Goal: Task Accomplishment & Management: Use online tool/utility

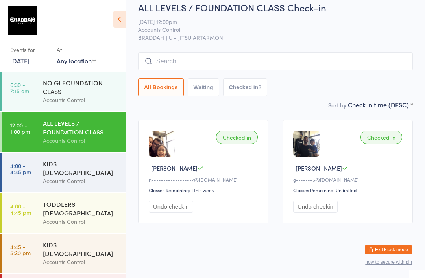
click at [98, 169] on div "KIDS [DEMOGRAPHIC_DATA]" at bounding box center [81, 167] width 76 height 17
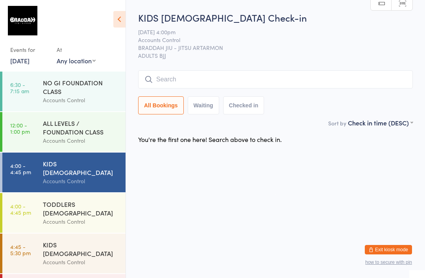
click at [381, 79] on input "search" at bounding box center [275, 79] width 275 height 18
click at [376, 73] on input "search" at bounding box center [275, 79] width 275 height 18
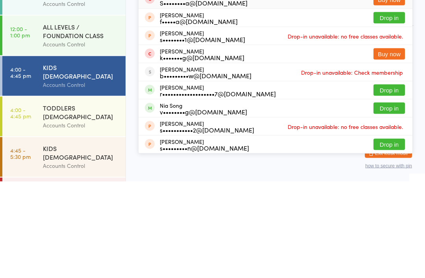
type input "[PERSON_NAME]"
click at [401, 181] on button "Drop in" at bounding box center [388, 186] width 31 height 11
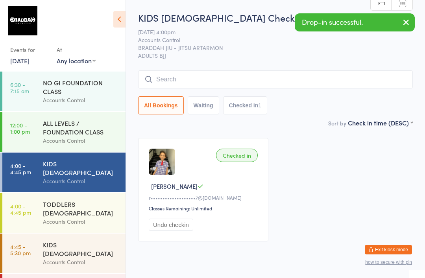
click at [285, 89] on input "search" at bounding box center [275, 79] width 275 height 18
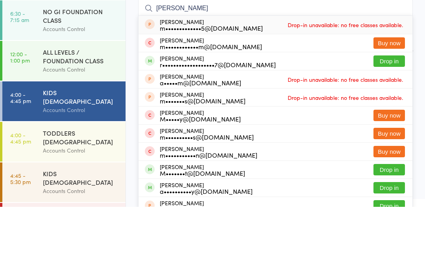
type input "[PERSON_NAME]"
click at [399, 127] on button "Drop in" at bounding box center [388, 132] width 31 height 11
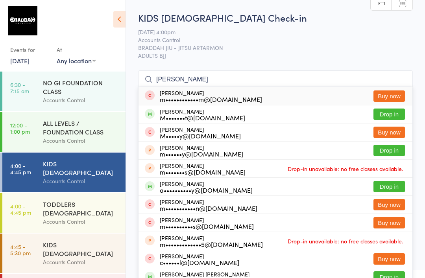
type input "[PERSON_NAME]"
click at [395, 113] on button "Drop in" at bounding box center [388, 114] width 31 height 11
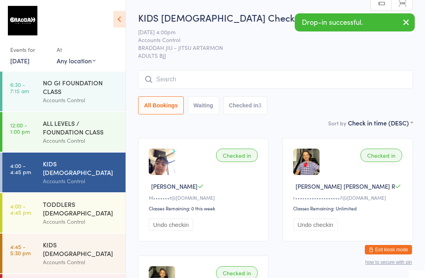
click at [79, 240] on div "KIDS [DEMOGRAPHIC_DATA]" at bounding box center [81, 248] width 76 height 17
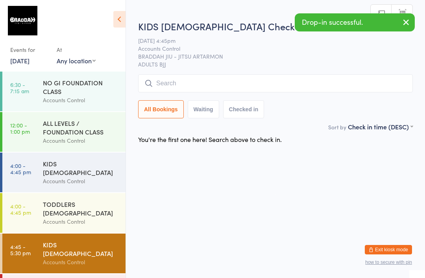
click at [150, 79] on input "search" at bounding box center [275, 83] width 275 height 18
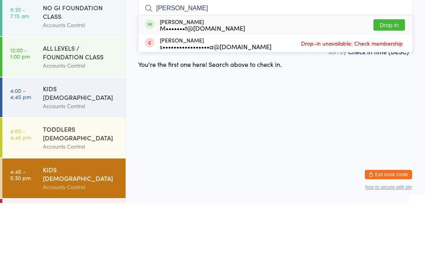
type input "[PERSON_NAME]"
click at [392, 94] on button "Drop in" at bounding box center [388, 99] width 31 height 11
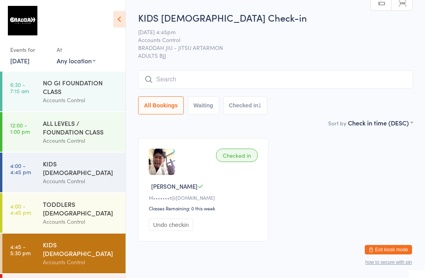
click at [394, 79] on input "search" at bounding box center [275, 79] width 275 height 18
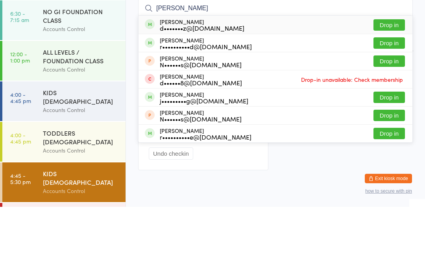
type input "[PERSON_NAME]"
click at [386, 91] on button "Drop in" at bounding box center [388, 96] width 31 height 11
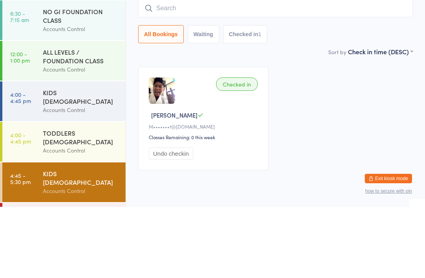
scroll to position [28, 0]
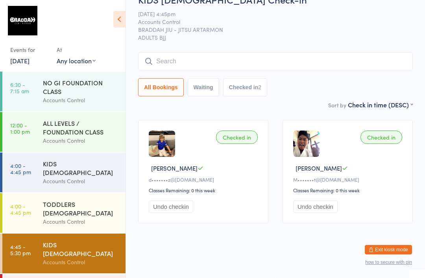
click at [172, 53] on input "search" at bounding box center [275, 61] width 275 height 18
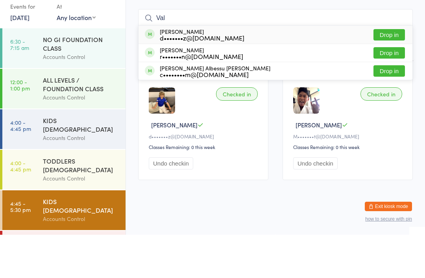
click at [387, 52] on input "Val" at bounding box center [275, 61] width 275 height 18
type input "Val"
click at [389, 72] on button "Drop in" at bounding box center [388, 77] width 31 height 11
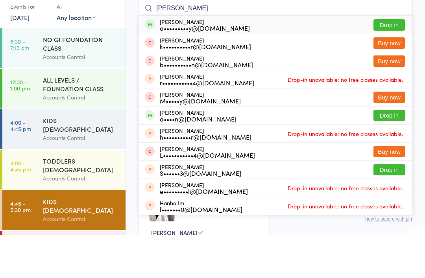
type input "[PERSON_NAME]"
click at [395, 63] on button "Drop in" at bounding box center [388, 68] width 31 height 11
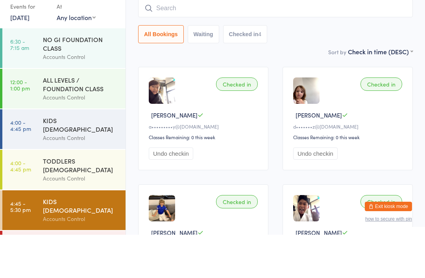
scroll to position [0, 0]
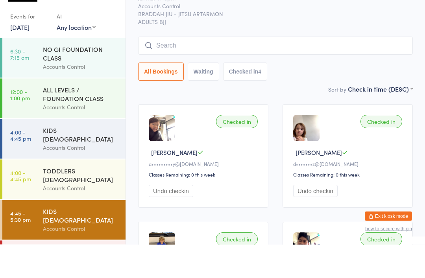
click at [365, 70] on input "search" at bounding box center [275, 79] width 275 height 18
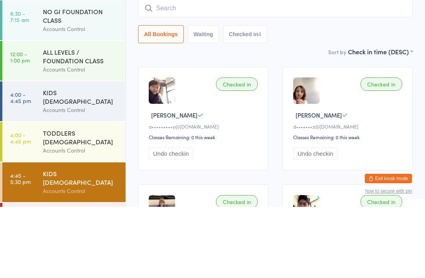
click at [43, 159] on div "KIDS [DEMOGRAPHIC_DATA]" at bounding box center [81, 167] width 76 height 17
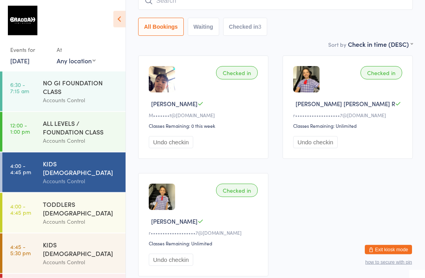
scroll to position [123, 0]
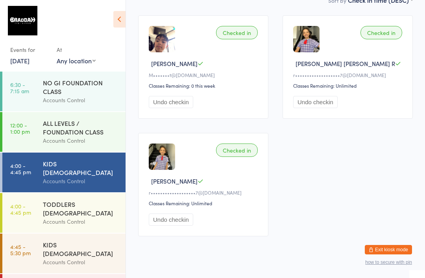
click at [54, 258] on div "Accounts Control" at bounding box center [81, 262] width 76 height 9
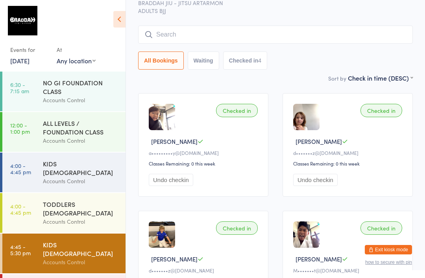
scroll to position [39, 0]
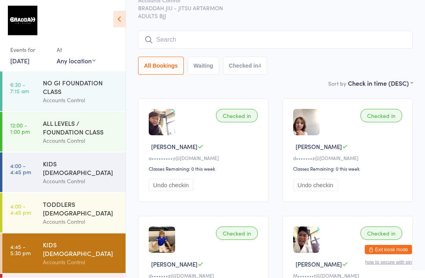
click at [51, 181] on div "KIDS [DEMOGRAPHIC_DATA] Accounts Control" at bounding box center [84, 173] width 83 height 40
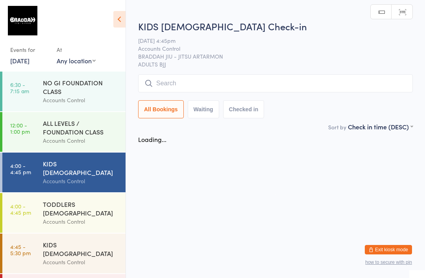
click at [233, 76] on input "search" at bounding box center [275, 83] width 275 height 18
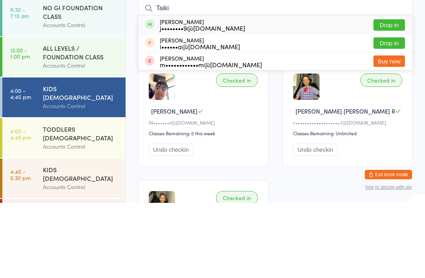
type input "Taiki"
click at [189, 91] on div "taiki araki j••••••••9@[DOMAIN_NAME] Drop in" at bounding box center [276, 100] width 274 height 18
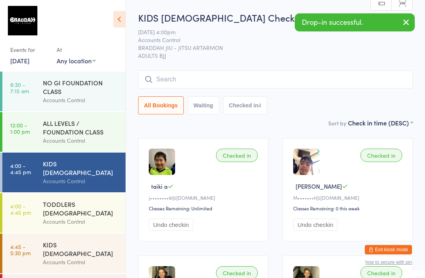
click at [166, 79] on input "search" at bounding box center [275, 79] width 275 height 18
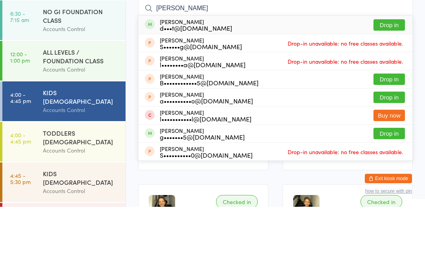
type input "[PERSON_NAME]"
click at [395, 91] on button "Drop in" at bounding box center [388, 96] width 31 height 11
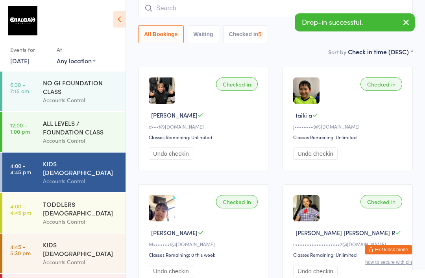
click at [245, 13] on input "search" at bounding box center [275, 8] width 275 height 18
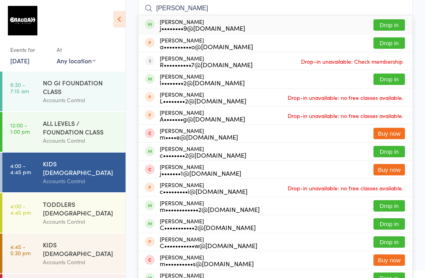
type input "[PERSON_NAME]"
click at [389, 27] on button "Drop in" at bounding box center [388, 24] width 31 height 11
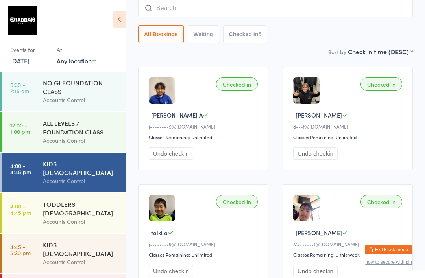
click at [229, 7] on input "search" at bounding box center [275, 8] width 275 height 18
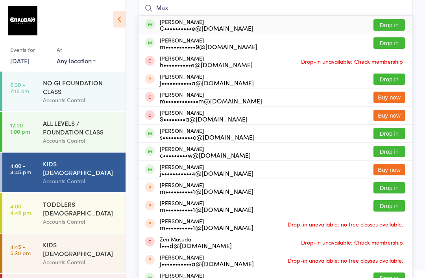
type input "Max"
click at [397, 20] on button "Drop in" at bounding box center [388, 24] width 31 height 11
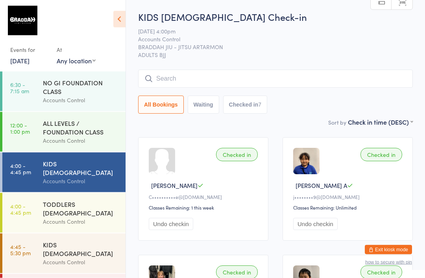
scroll to position [1, 0]
click at [104, 217] on div "Accounts Control" at bounding box center [81, 221] width 76 height 9
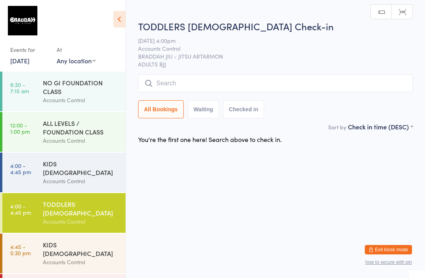
click at [307, 91] on input "search" at bounding box center [275, 83] width 275 height 18
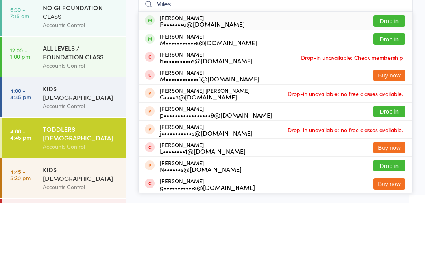
type input "Miles"
click at [390, 91] on button "Drop in" at bounding box center [388, 96] width 31 height 11
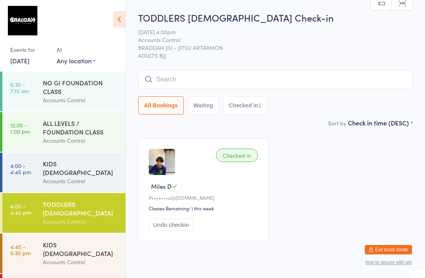
click at [50, 165] on div "KIDS [DEMOGRAPHIC_DATA]" at bounding box center [81, 167] width 76 height 17
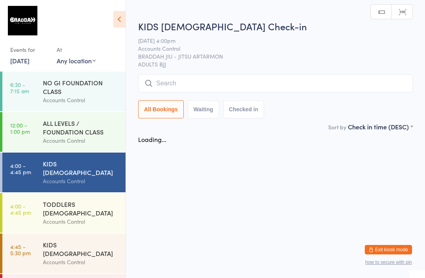
click at [180, 78] on input "search" at bounding box center [275, 83] width 275 height 18
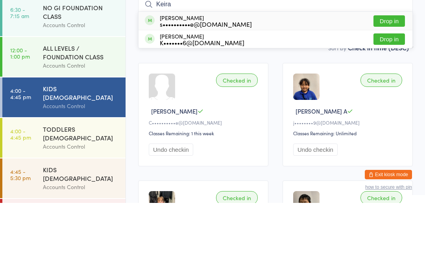
type input "Keira"
click at [394, 91] on button "Drop in" at bounding box center [388, 96] width 31 height 11
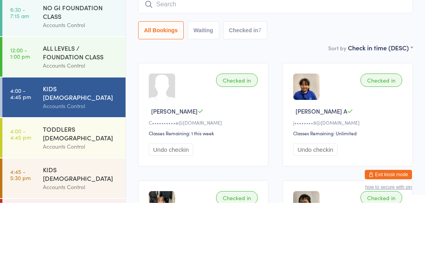
scroll to position [75, 0]
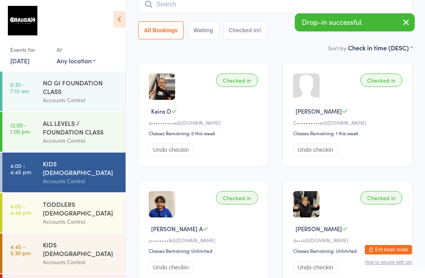
click at [78, 200] on div "TODDLERS [DEMOGRAPHIC_DATA]" at bounding box center [81, 208] width 76 height 17
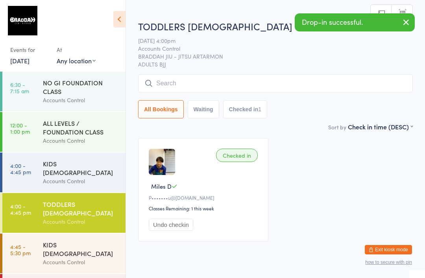
click at [203, 83] on input "search" at bounding box center [275, 83] width 275 height 18
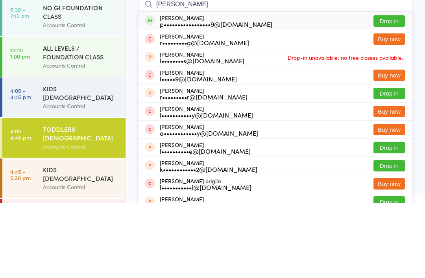
type input "[PERSON_NAME]"
click at [384, 91] on button "Drop in" at bounding box center [388, 96] width 31 height 11
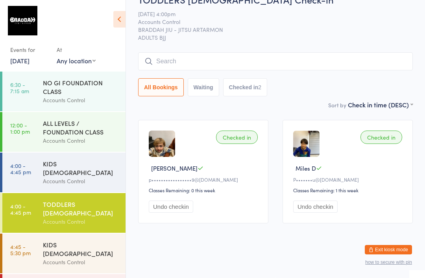
click at [358, 52] on input "search" at bounding box center [275, 61] width 275 height 18
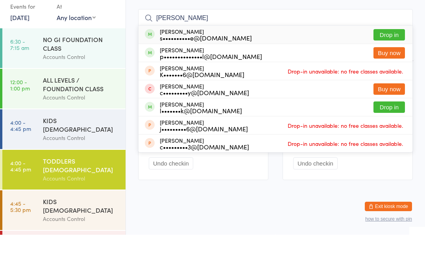
type input "[PERSON_NAME]"
click at [396, 72] on button "Drop in" at bounding box center [388, 77] width 31 height 11
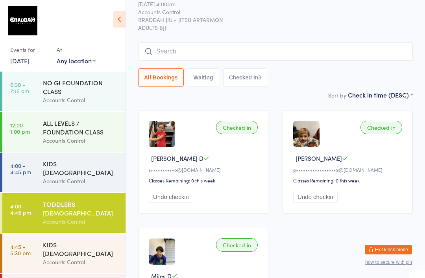
click at [109, 164] on div "KIDS [DEMOGRAPHIC_DATA]" at bounding box center [81, 167] width 76 height 17
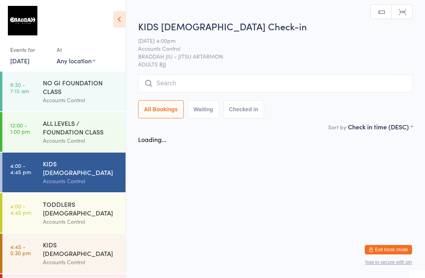
click at [292, 72] on div "KIDS [DEMOGRAPHIC_DATA] Check-in [DATE] 4:00pm Accounts Control BRADDAH JIU - J…" at bounding box center [275, 71] width 275 height 103
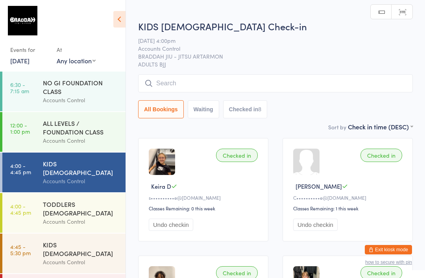
click at [291, 79] on input "search" at bounding box center [275, 83] width 275 height 18
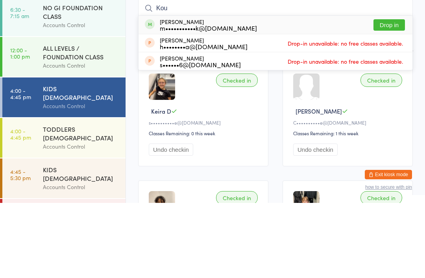
type input "Kou"
click at [399, 94] on button "Drop in" at bounding box center [388, 99] width 31 height 11
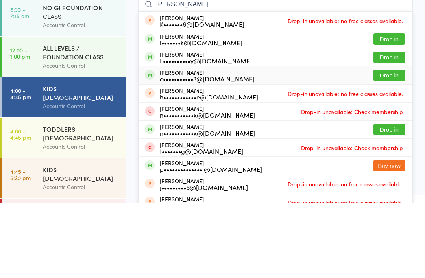
type input "[PERSON_NAME]"
click at [166, 151] on div "c•••••••••••3@[DOMAIN_NAME]" at bounding box center [207, 154] width 95 height 6
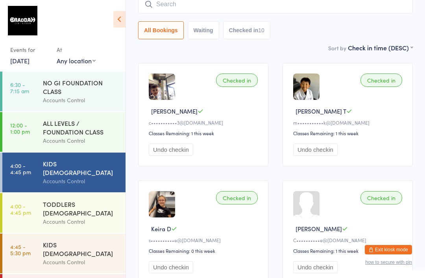
scroll to position [71, 0]
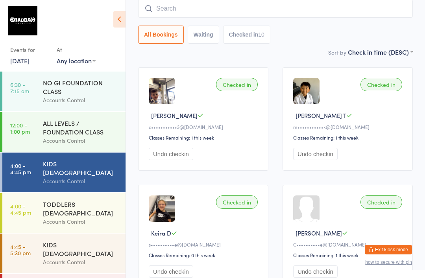
click at [157, 5] on input "search" at bounding box center [275, 9] width 275 height 18
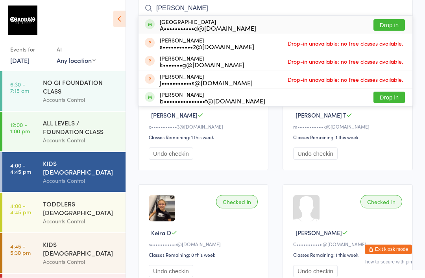
type input "[PERSON_NAME]"
click at [169, 98] on div "b•••••••••••••••t@[DOMAIN_NAME]" at bounding box center [212, 101] width 105 height 6
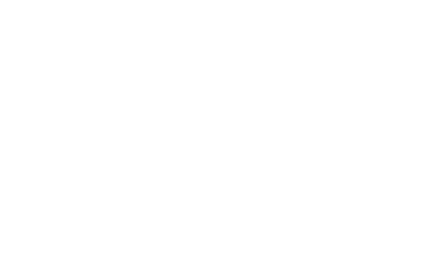
scroll to position [577, 0]
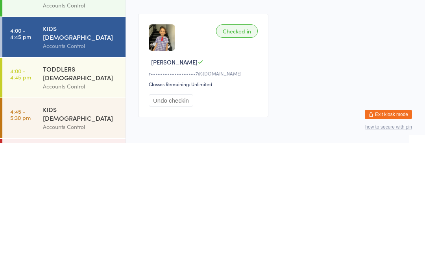
click at [92, 200] on div "TODDLERS [DEMOGRAPHIC_DATA]" at bounding box center [81, 208] width 76 height 17
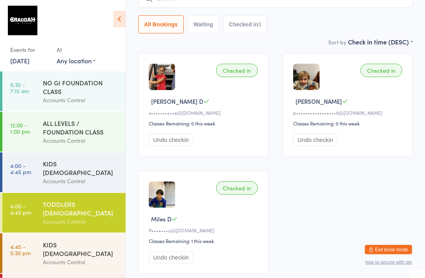
scroll to position [85, 0]
click at [88, 168] on div "KIDS [DEMOGRAPHIC_DATA]" at bounding box center [81, 167] width 76 height 17
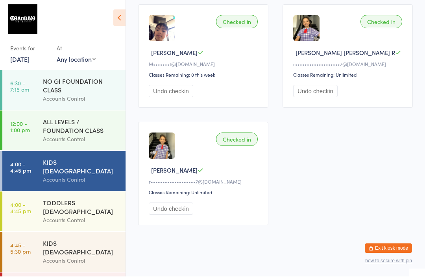
scroll to position [598, 0]
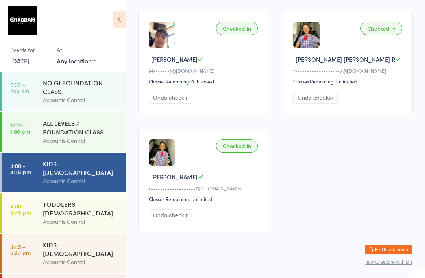
click at [90, 201] on div "TODDLERS [DEMOGRAPHIC_DATA]" at bounding box center [81, 208] width 76 height 17
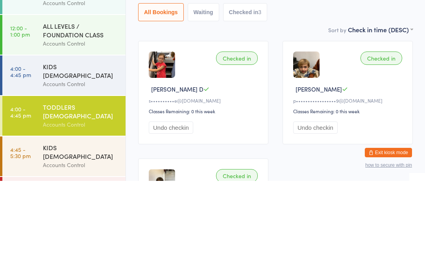
scroll to position [123, 0]
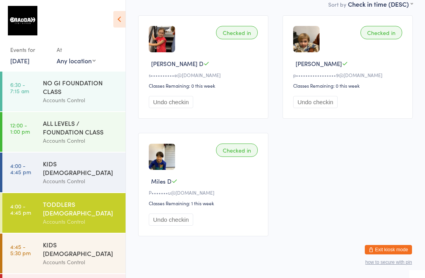
click at [104, 133] on div "ALL LEVELS / FOUNDATION CLASS" at bounding box center [81, 127] width 76 height 17
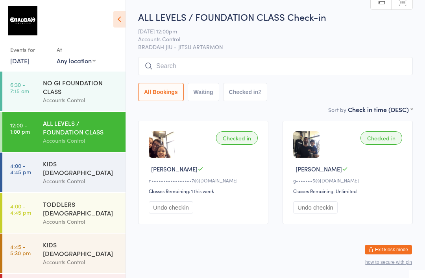
scroll to position [20, 0]
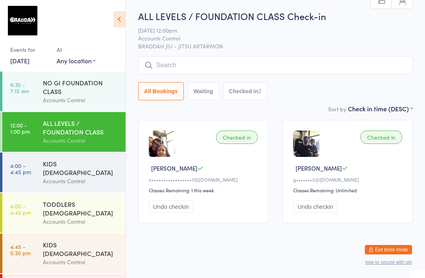
click at [94, 258] on div "Accounts Control" at bounding box center [81, 262] width 76 height 9
